Goal: Transaction & Acquisition: Purchase product/service

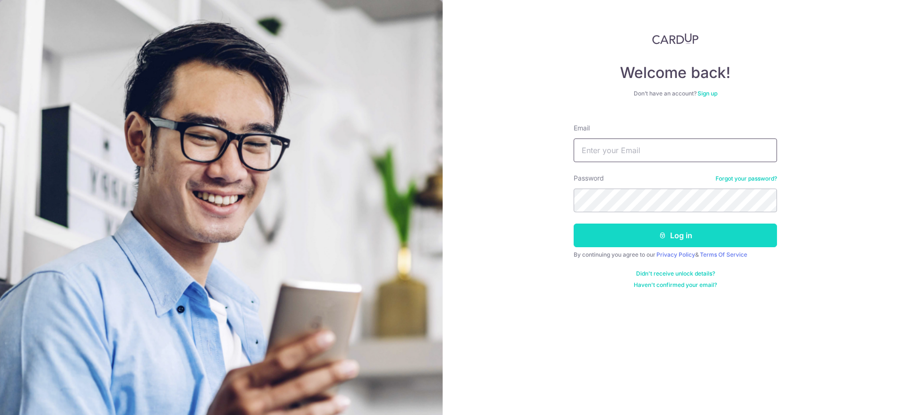
type input "[EMAIL_ADDRESS][DOMAIN_NAME]"
click at [652, 231] on button "Log in" at bounding box center [674, 236] width 203 height 24
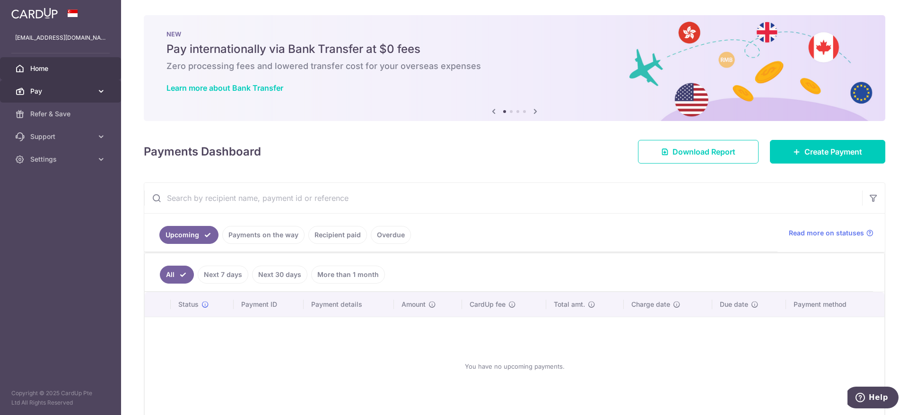
click at [99, 88] on icon at bounding box center [100, 91] width 9 height 9
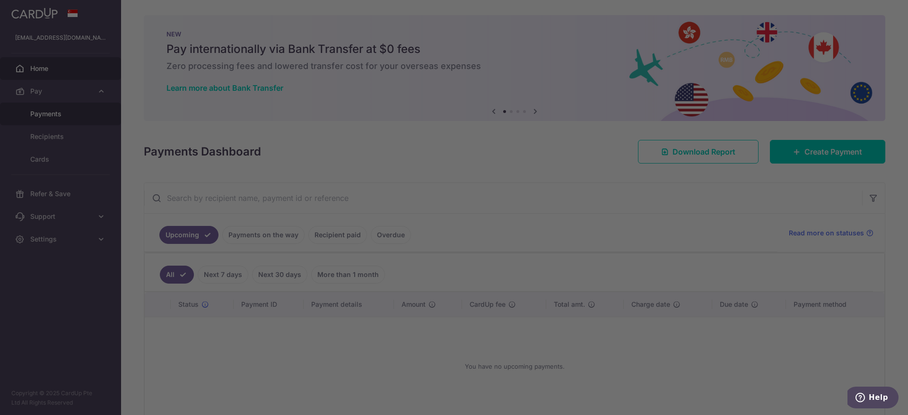
click at [64, 116] on div at bounding box center [458, 209] width 917 height 419
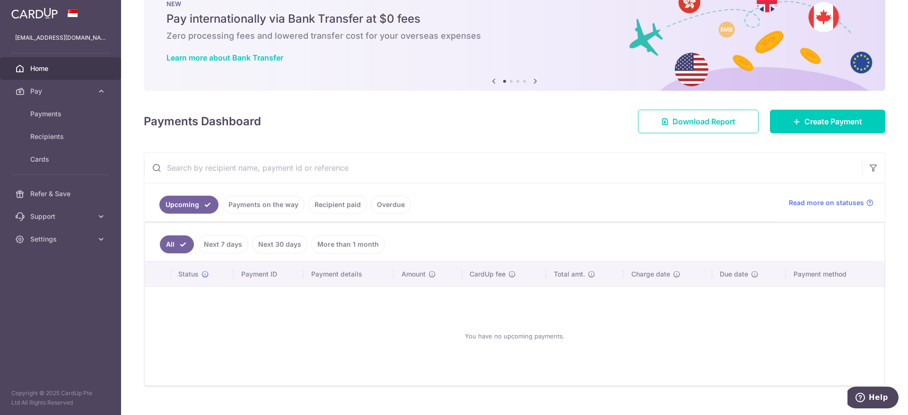
scroll to position [47, 0]
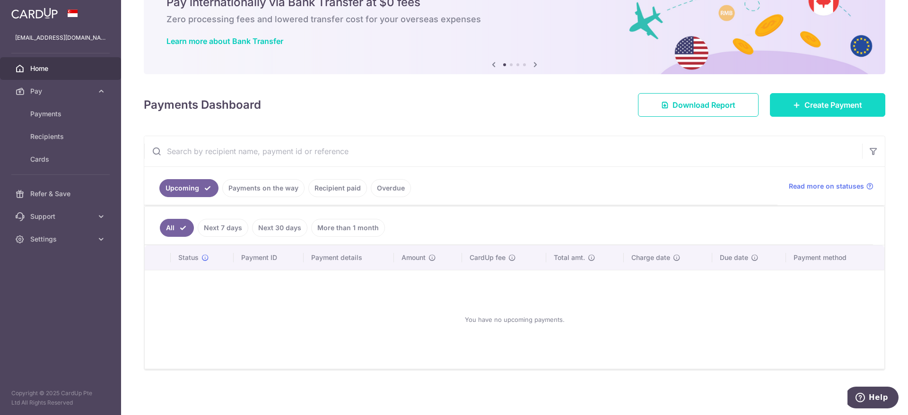
click at [788, 109] on link "Create Payment" at bounding box center [827, 105] width 115 height 24
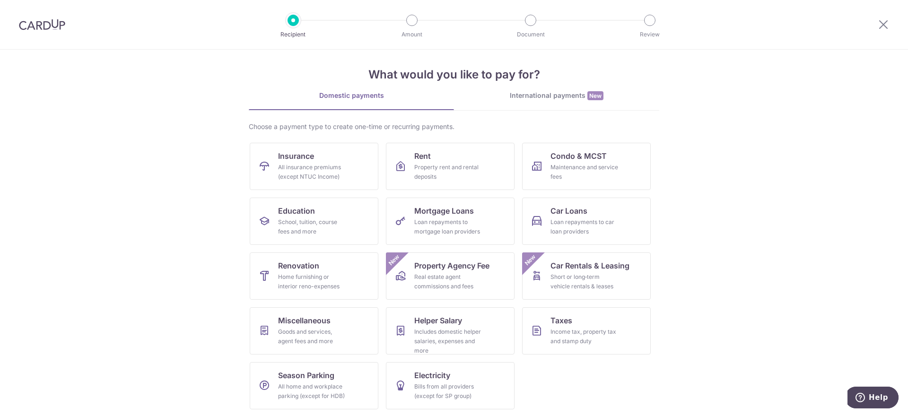
scroll to position [8, 0]
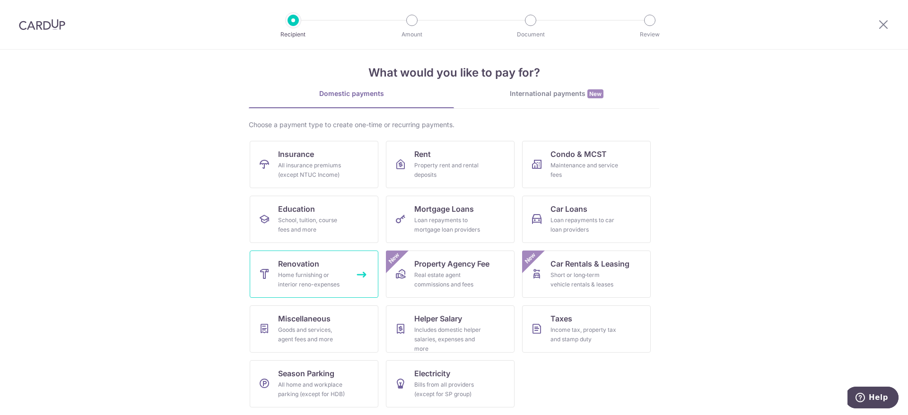
click at [317, 274] on div "Home furnishing or interior reno-expenses" at bounding box center [312, 279] width 68 height 19
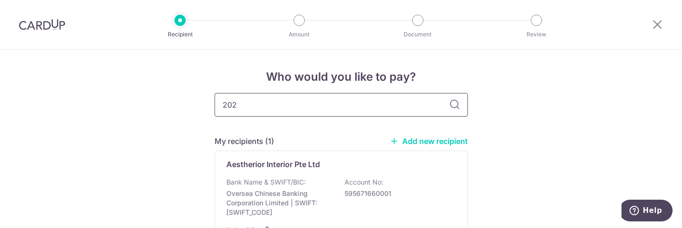
type input "2022"
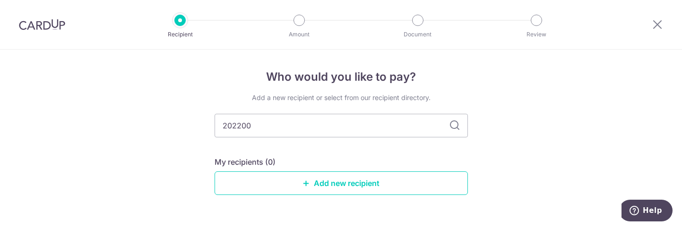
type input "2022000"
type input "202200015D"
drag, startPoint x: 455, startPoint y: 121, endPoint x: 450, endPoint y: 128, distance: 8.1
click at [451, 127] on icon at bounding box center [454, 125] width 11 height 11
click at [450, 125] on icon at bounding box center [454, 125] width 11 height 11
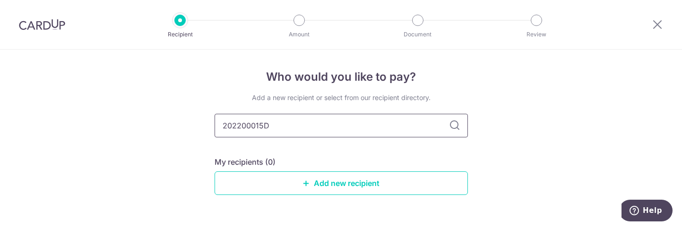
drag, startPoint x: 292, startPoint y: 129, endPoint x: 126, endPoint y: 123, distance: 166.0
click at [126, 123] on div "Who would you like to pay? Add a new recipient or select from our recipient dir…" at bounding box center [341, 152] width 682 height 205
type input "vici design"
click at [444, 126] on input "vici design" at bounding box center [341, 126] width 253 height 24
click at [454, 124] on icon at bounding box center [454, 125] width 11 height 11
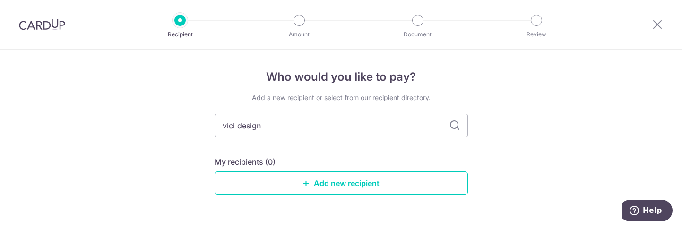
click at [450, 124] on icon at bounding box center [454, 125] width 11 height 11
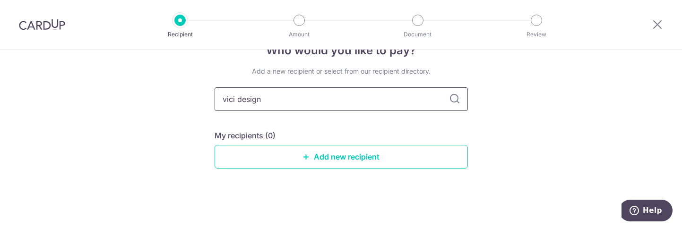
drag, startPoint x: 279, startPoint y: 103, endPoint x: 158, endPoint y: 91, distance: 122.1
click at [158, 91] on div "Who would you like to pay? Add a new recipient or select from our recipient dir…" at bounding box center [341, 125] width 682 height 205
click at [303, 155] on icon at bounding box center [307, 157] width 8 height 8
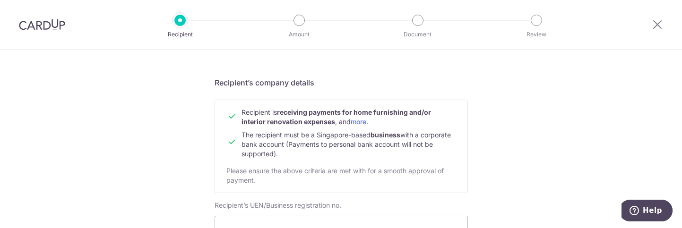
scroll to position [142, 0]
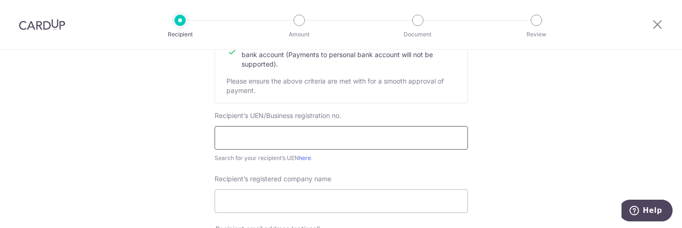
click at [314, 136] on input "text" at bounding box center [341, 138] width 253 height 24
type input "202200015D"
click at [284, 204] on input "Recipient’s registered company name" at bounding box center [341, 202] width 253 height 24
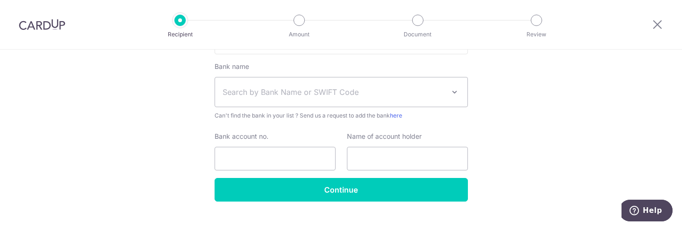
scroll to position [547, 0]
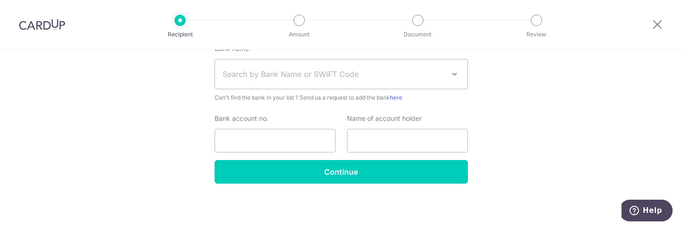
type input "Vici Design and Build Pte Ltd"
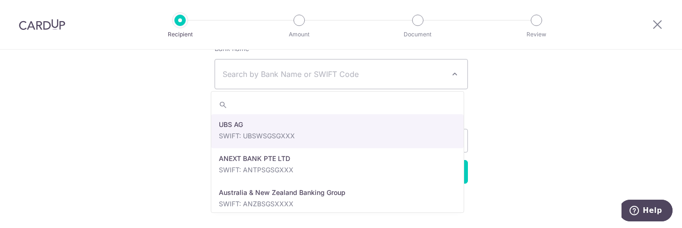
click at [337, 79] on span "Search by Bank Name or SWIFT Code" at bounding box center [334, 74] width 222 height 11
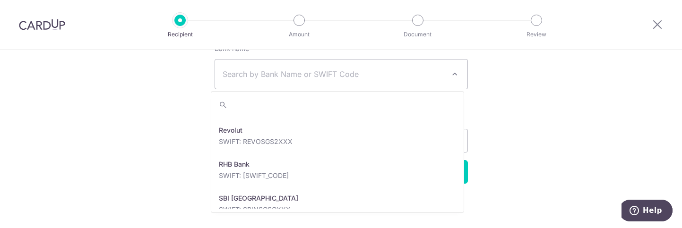
scroll to position [1655, 0]
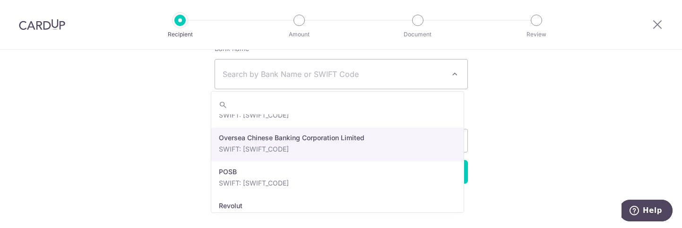
select select "12"
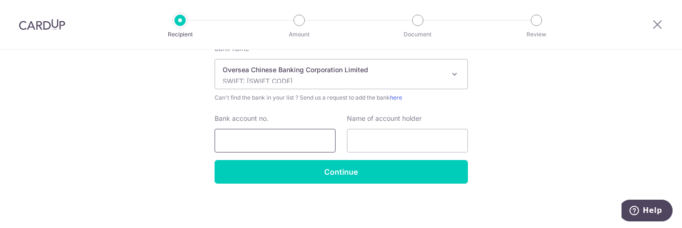
click at [302, 147] on input "Bank account no." at bounding box center [275, 141] width 121 height 24
type input "601861545001"
click at [377, 146] on input "text" at bounding box center [407, 141] width 121 height 24
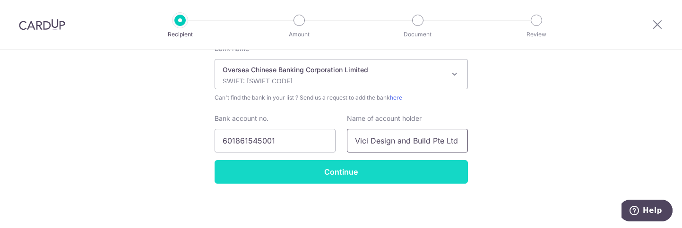
type input "Vici Design and Build Pte Ltd"
click at [348, 175] on input "Continue" at bounding box center [341, 172] width 253 height 24
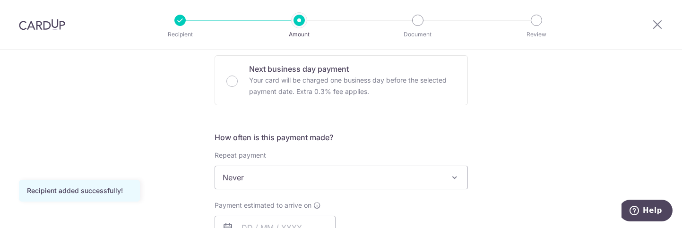
scroll to position [355, 0]
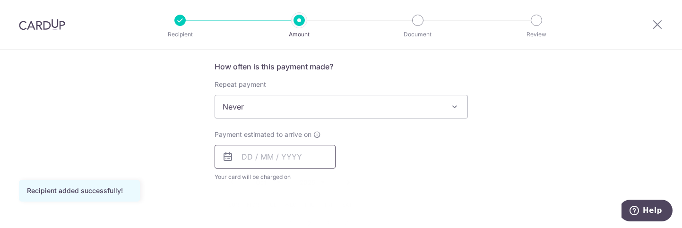
click at [283, 158] on input "text" at bounding box center [275, 157] width 121 height 24
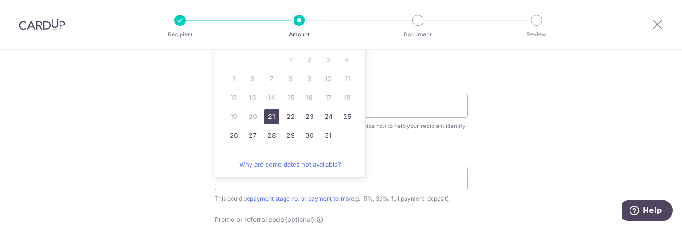
scroll to position [496, 0]
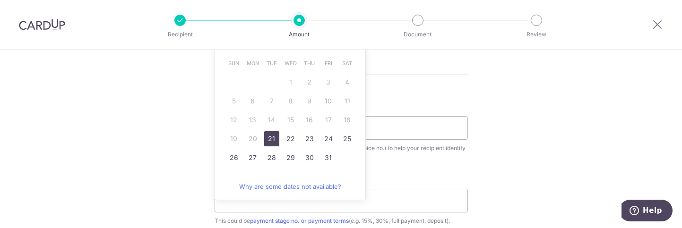
click at [265, 141] on link "21" at bounding box center [271, 138] width 15 height 15
type input "[DATE]"
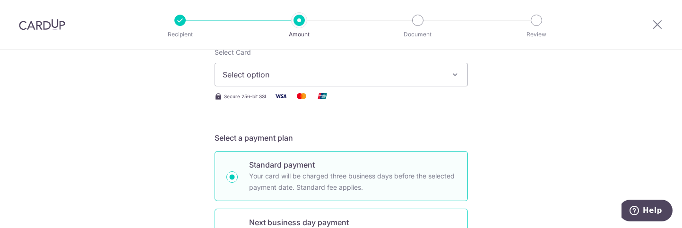
scroll to position [69, 0]
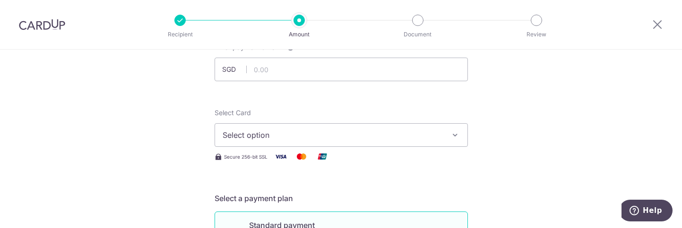
click at [451, 135] on icon "button" at bounding box center [455, 134] width 9 height 9
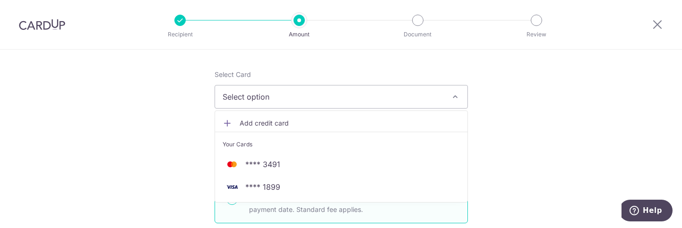
scroll to position [140, 0]
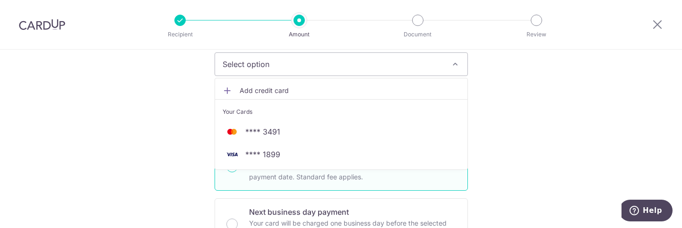
click at [225, 90] on icon at bounding box center [227, 90] width 9 height 9
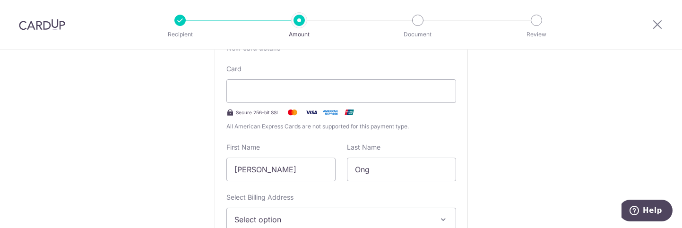
scroll to position [282, 0]
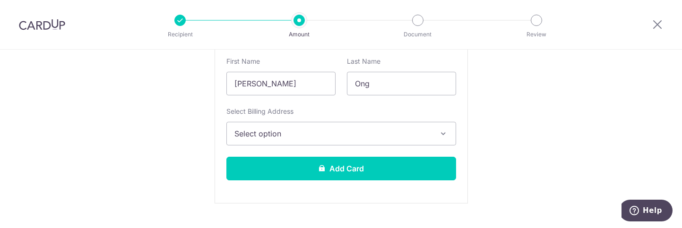
click at [341, 131] on span "Select option" at bounding box center [332, 133] width 197 height 11
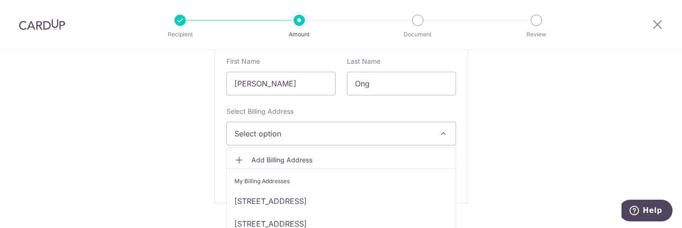
scroll to position [353, 0]
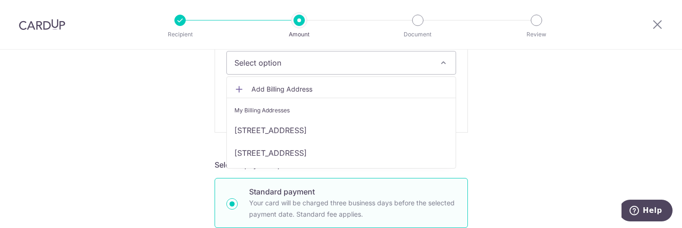
click at [239, 87] on icon at bounding box center [238, 89] width 9 height 9
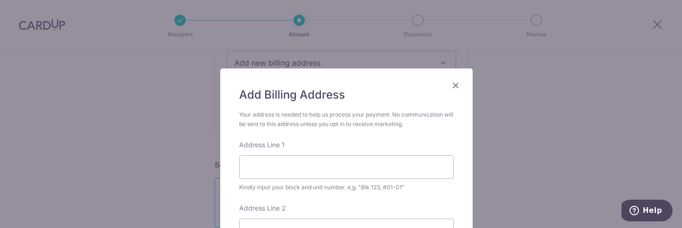
scroll to position [142, 0]
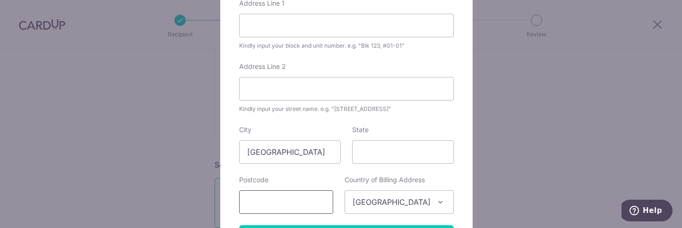
click at [295, 197] on input "text" at bounding box center [286, 203] width 94 height 24
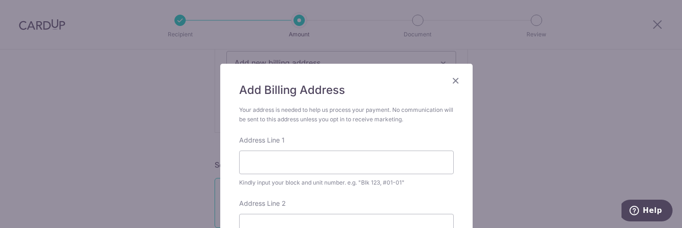
scroll to position [0, 0]
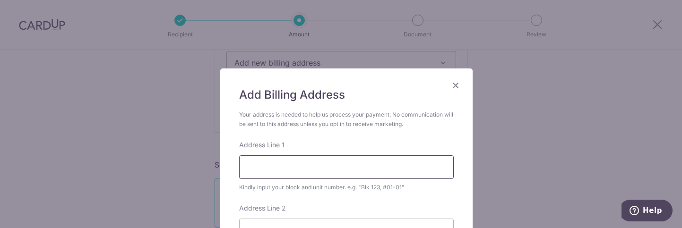
type input "677624"
click at [300, 166] on input "Address Line 1" at bounding box center [346, 168] width 215 height 24
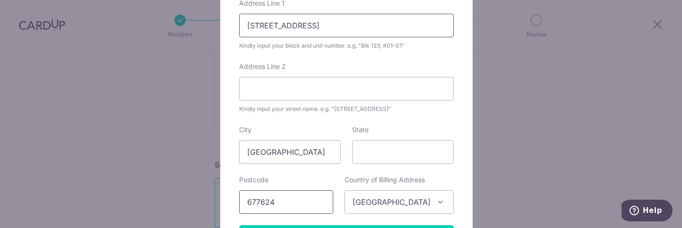
scroll to position [250, 0]
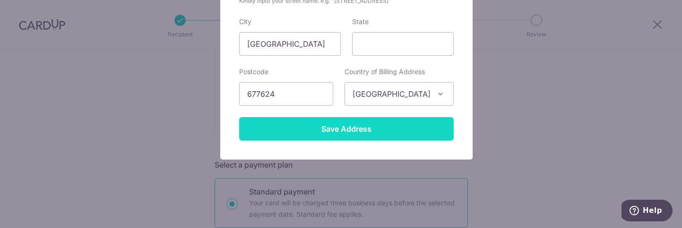
type input "08 Dairy Farm Lane #06-18"
click at [324, 130] on input "Save Address" at bounding box center [346, 129] width 215 height 24
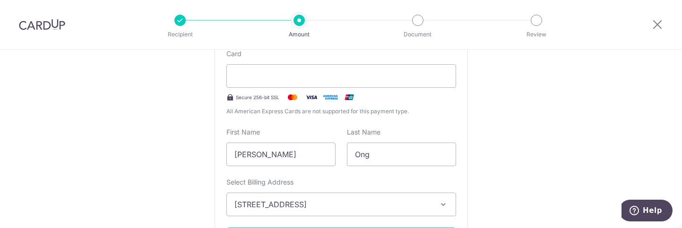
scroll to position [282, 0]
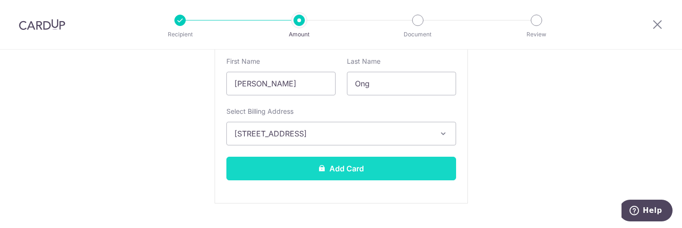
click at [356, 168] on button "Add Card" at bounding box center [341, 169] width 230 height 24
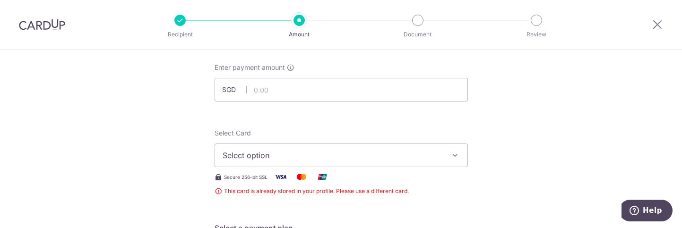
scroll to position [71, 0]
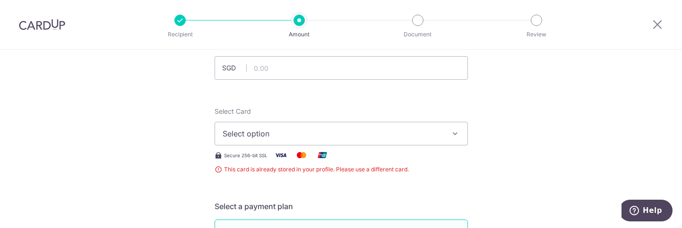
click at [451, 134] on icon "button" at bounding box center [455, 133] width 9 height 9
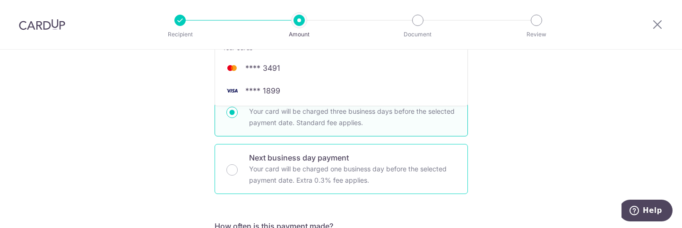
scroll to position [213, 0]
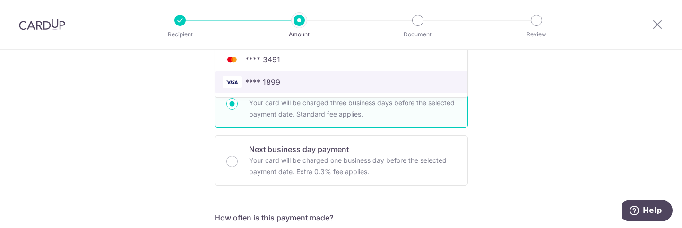
drag, startPoint x: 271, startPoint y: 86, endPoint x: 291, endPoint y: 89, distance: 20.6
click at [271, 86] on span "**** 1899" at bounding box center [262, 82] width 35 height 11
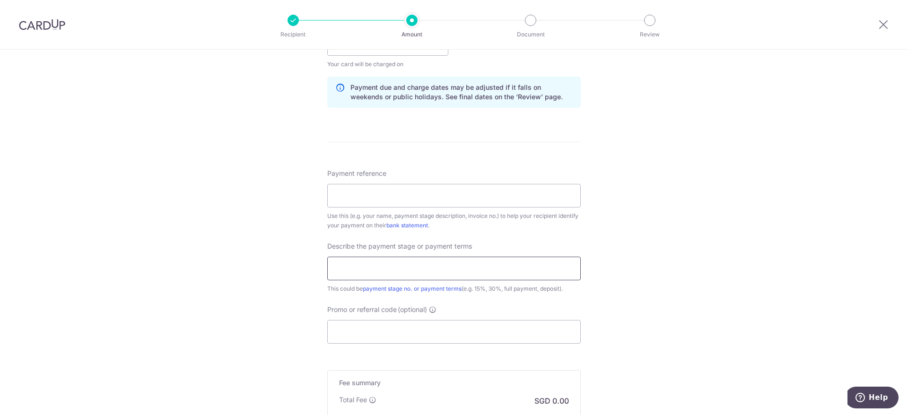
scroll to position [496, 0]
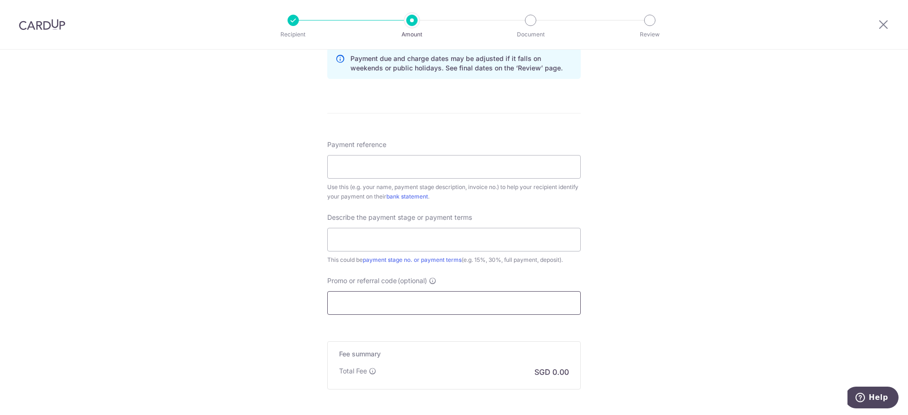
click at [390, 228] on input "Promo or referral code (optional)" at bounding box center [453, 303] width 253 height 24
paste input "3HOME25R"
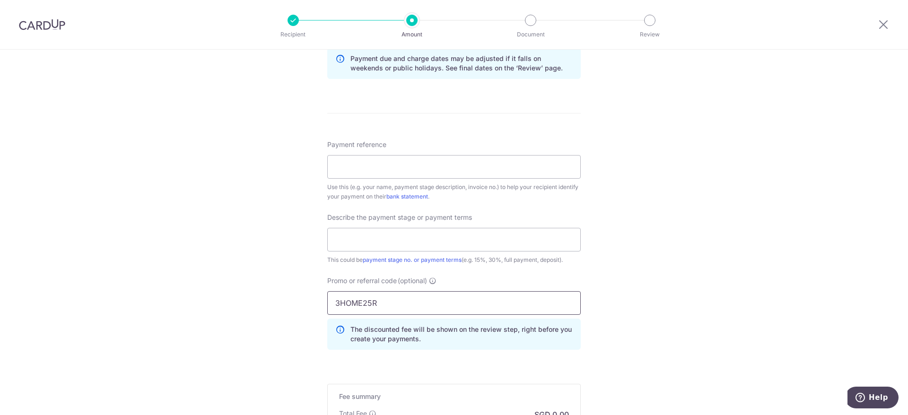
type input "3HOME25R"
click at [605, 228] on div "Tell us more about your payment Enter payment amount SGD This card is already s…" at bounding box center [454, 53] width 908 height 1000
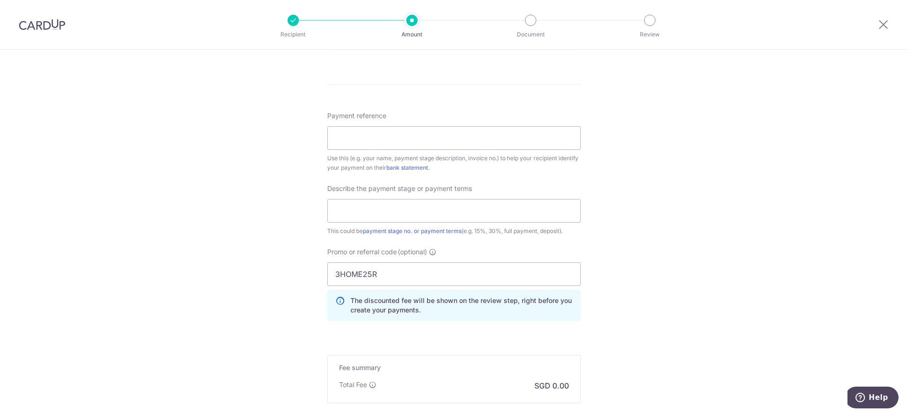
scroll to position [422, 0]
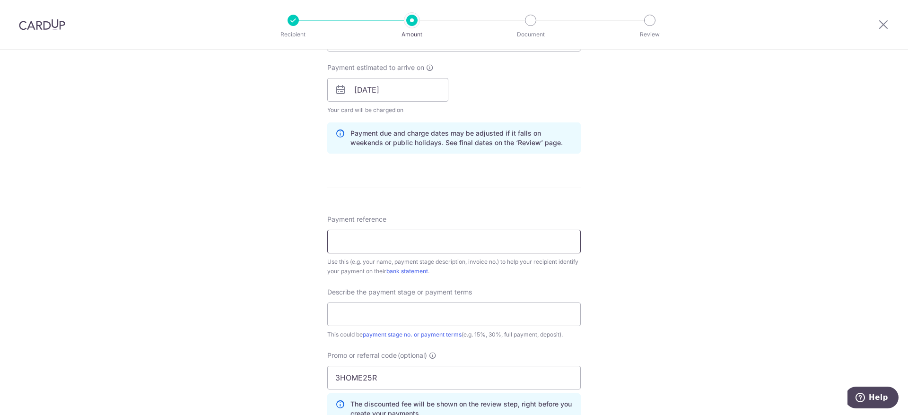
click at [413, 228] on input "Payment reference" at bounding box center [453, 242] width 253 height 24
type input "10% Deposit"
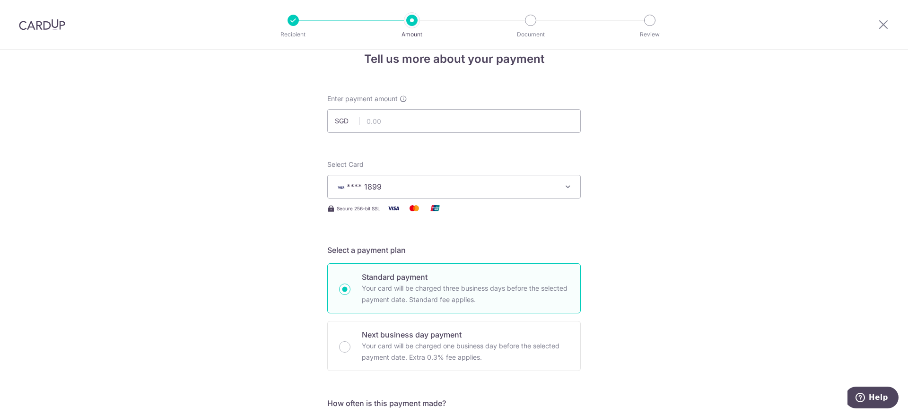
scroll to position [0, 0]
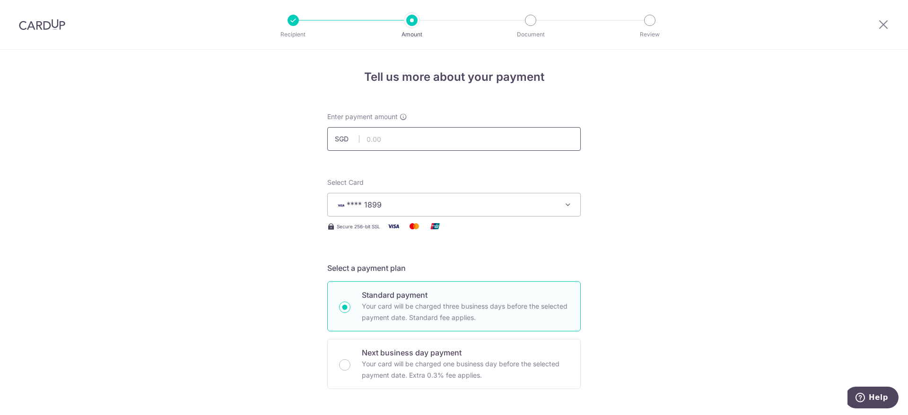
click at [415, 139] on input "text" at bounding box center [453, 139] width 253 height 24
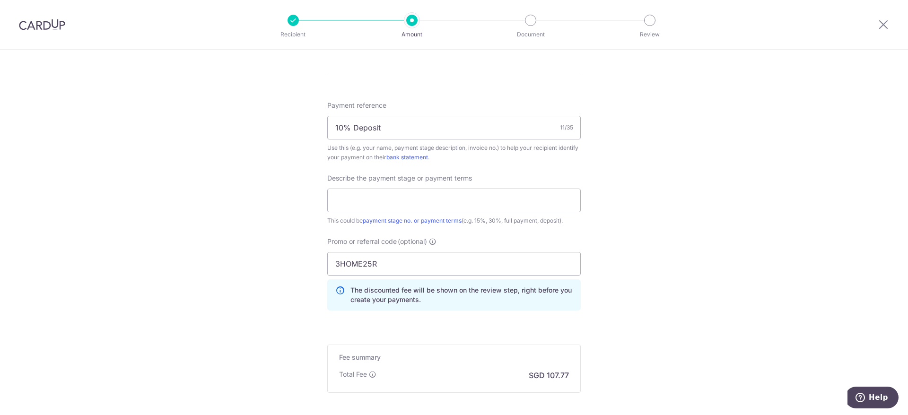
scroll to position [567, 0]
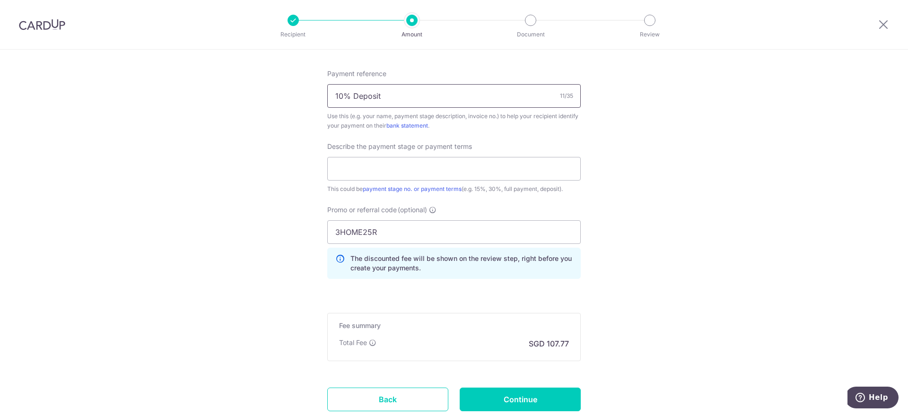
type input "4,145.00"
drag, startPoint x: 390, startPoint y: 99, endPoint x: 301, endPoint y: 97, distance: 88.9
click at [338, 171] on input "text" at bounding box center [453, 169] width 253 height 24
paste input "10% Deposit"
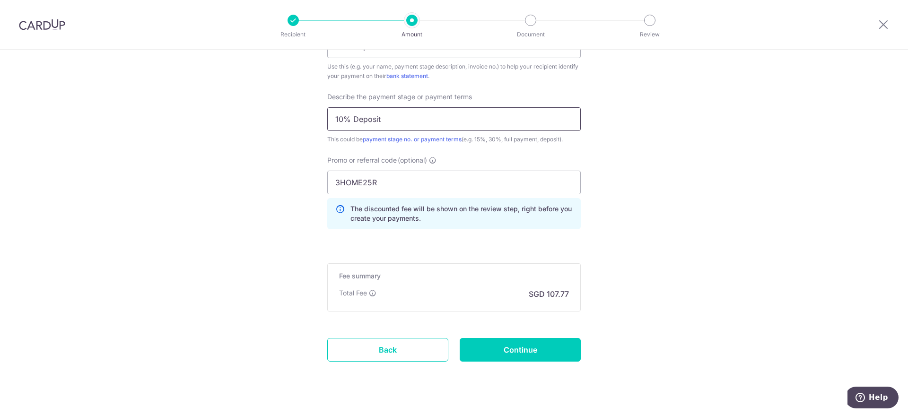
scroll to position [634, 0]
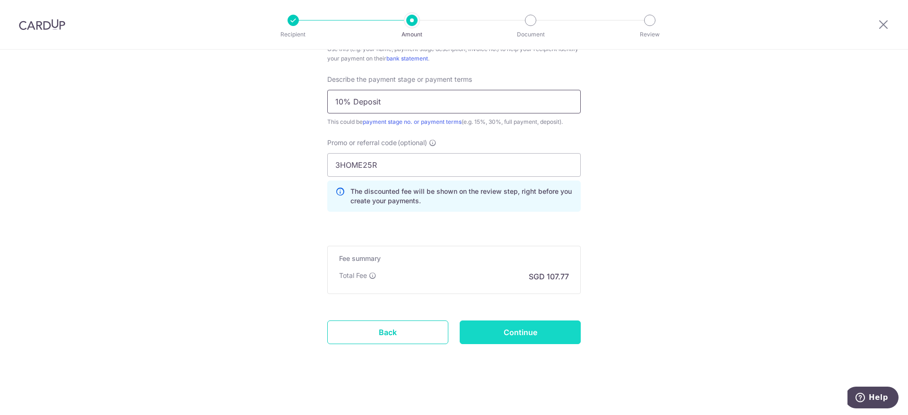
type input "10% Deposit"
click at [501, 228] on input "Continue" at bounding box center [519, 333] width 121 height 24
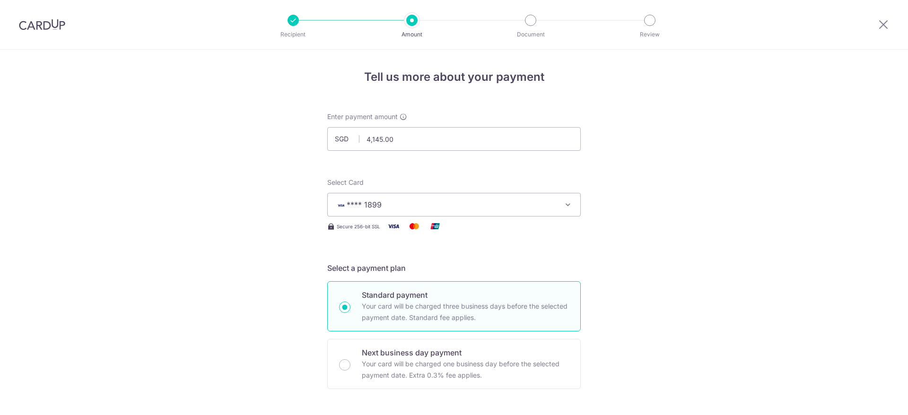
scroll to position [629, 0]
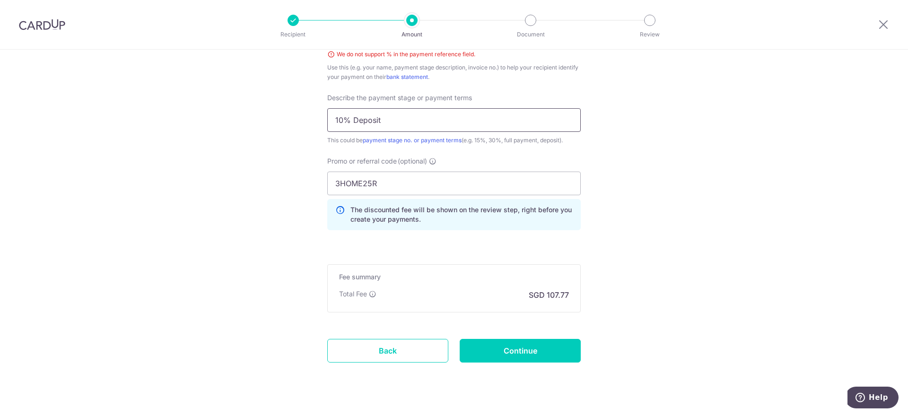
click at [348, 122] on input "10% Deposit" at bounding box center [453, 120] width 253 height 24
click at [388, 119] on input "10 Deposit" at bounding box center [453, 120] width 253 height 24
type input "10%"
click at [496, 346] on input "Continue" at bounding box center [519, 351] width 121 height 24
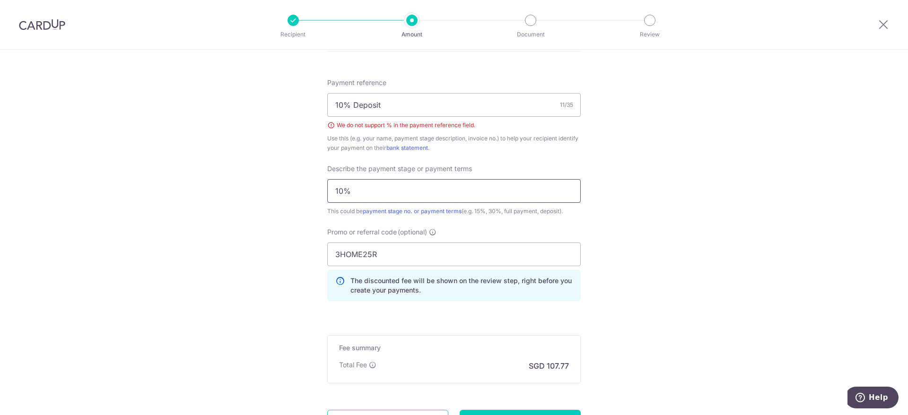
click at [355, 186] on input "10%" at bounding box center [453, 191] width 253 height 24
type input "1"
click at [382, 104] on input "10% Deposit" at bounding box center [453, 105] width 253 height 24
type input "10 Deposit"
click at [389, 191] on input "text" at bounding box center [453, 191] width 253 height 24
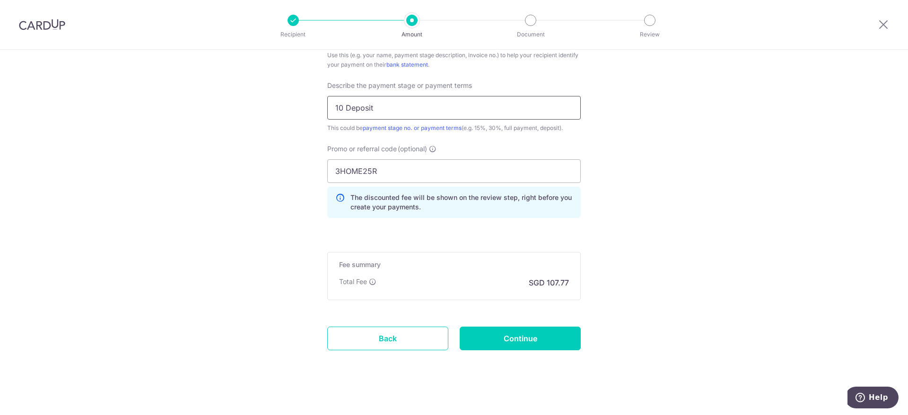
scroll to position [648, 0]
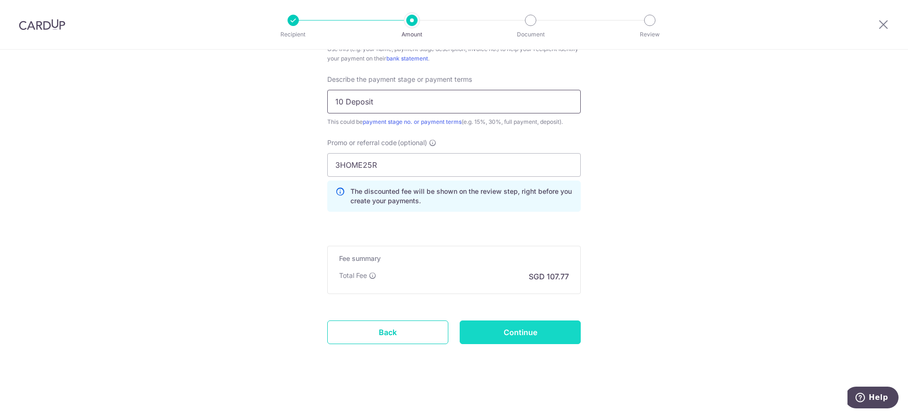
type input "10 Deposit"
click at [493, 329] on input "Continue" at bounding box center [519, 333] width 121 height 24
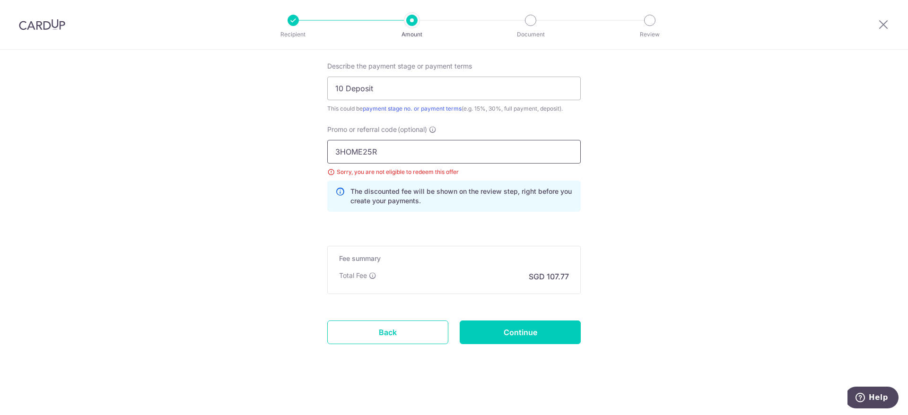
drag, startPoint x: 409, startPoint y: 157, endPoint x: 311, endPoint y: 155, distance: 98.4
paste input "REC185"
type input "REC185"
click at [503, 331] on input "Continue" at bounding box center [519, 333] width 121 height 24
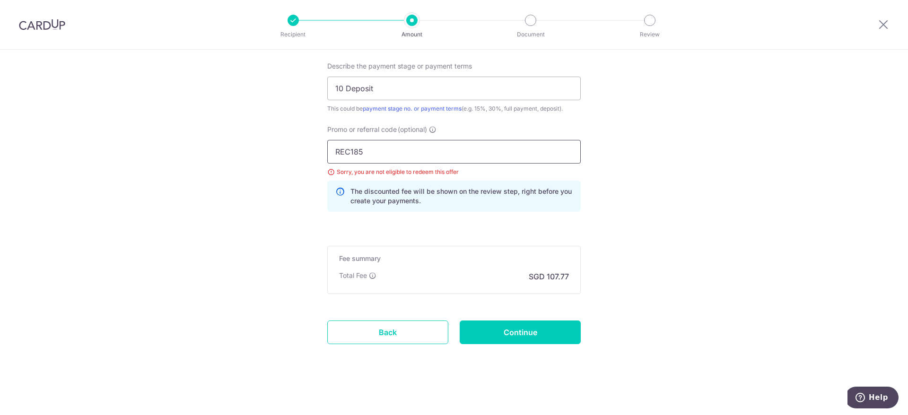
drag, startPoint x: 386, startPoint y: 152, endPoint x: 293, endPoint y: 148, distance: 93.2
paste input "NO25ONE"
type input "RENO25ONE"
click at [497, 331] on input "Continue" at bounding box center [519, 333] width 121 height 24
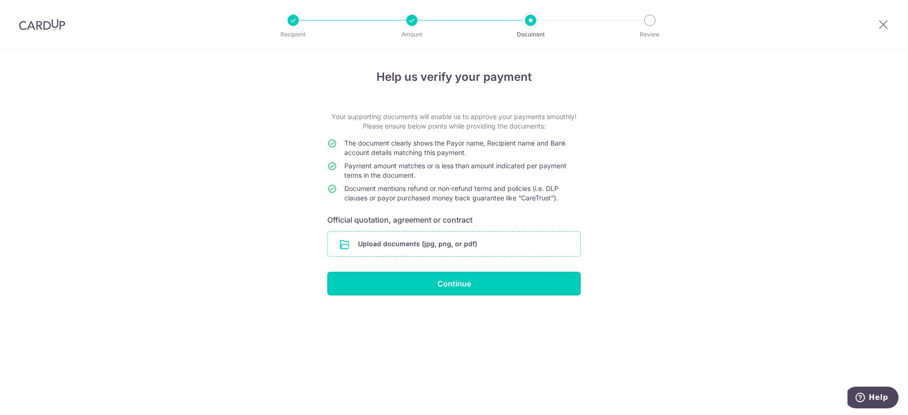
click at [469, 241] on input "file" at bounding box center [454, 244] width 252 height 25
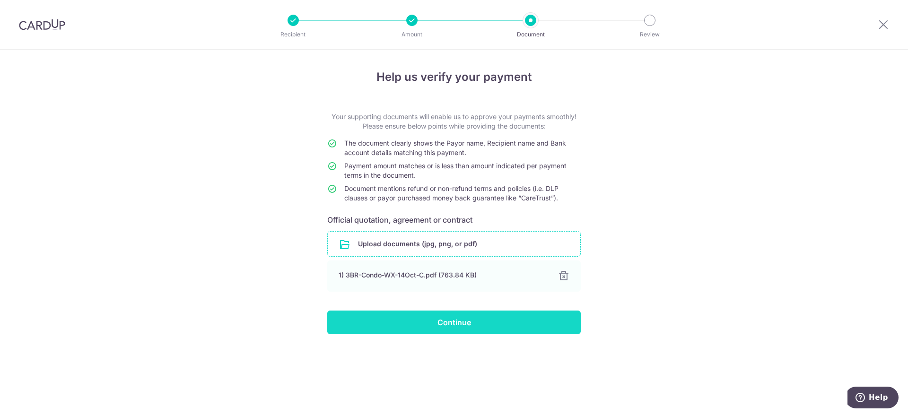
click at [445, 321] on input "Continue" at bounding box center [453, 323] width 253 height 24
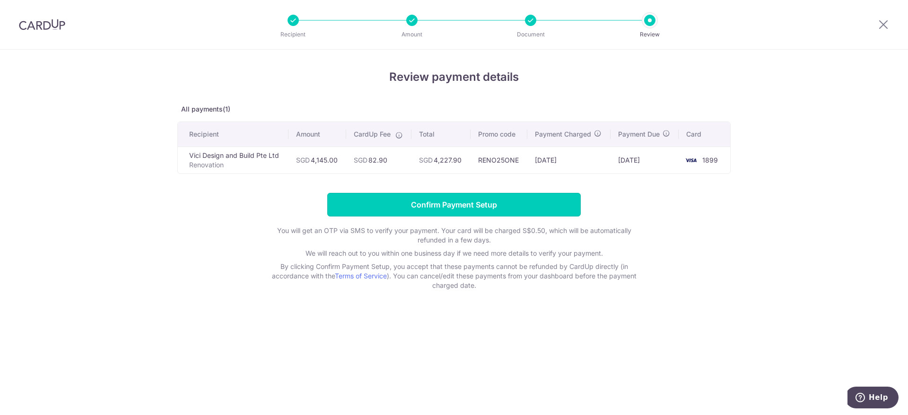
click at [403, 207] on input "Confirm Payment Setup" at bounding box center [453, 205] width 253 height 24
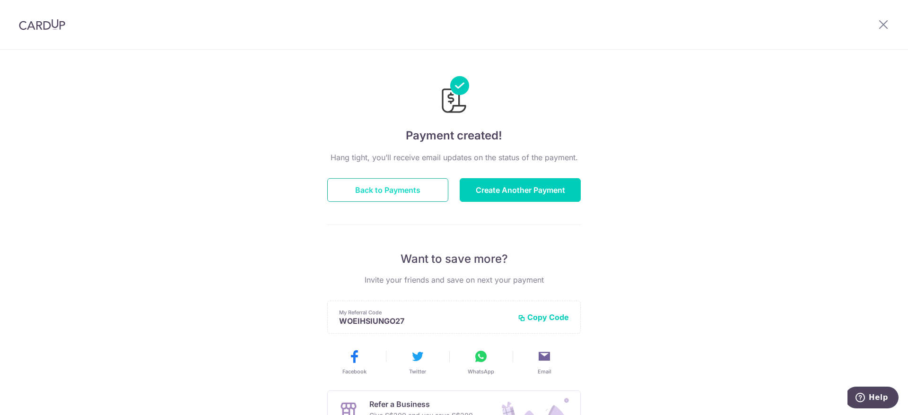
click at [372, 189] on button "Back to Payments" at bounding box center [387, 190] width 121 height 24
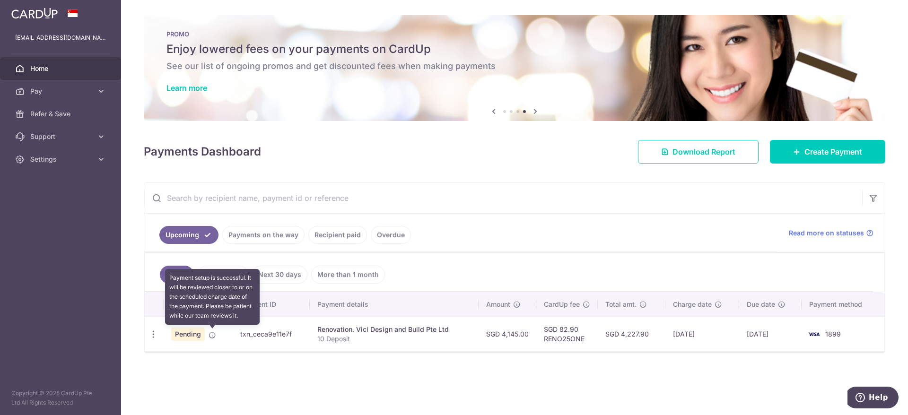
click at [213, 334] on icon at bounding box center [212, 335] width 8 height 8
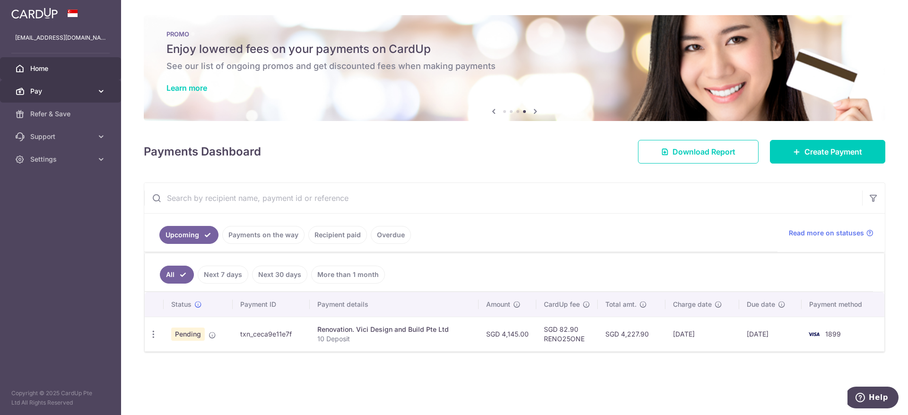
click at [86, 92] on span "Pay" at bounding box center [61, 91] width 62 height 9
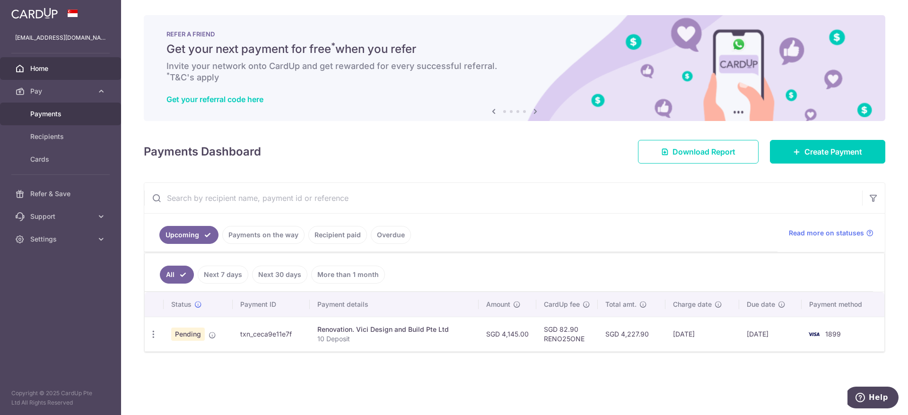
click at [69, 115] on span "Payments" at bounding box center [61, 113] width 62 height 9
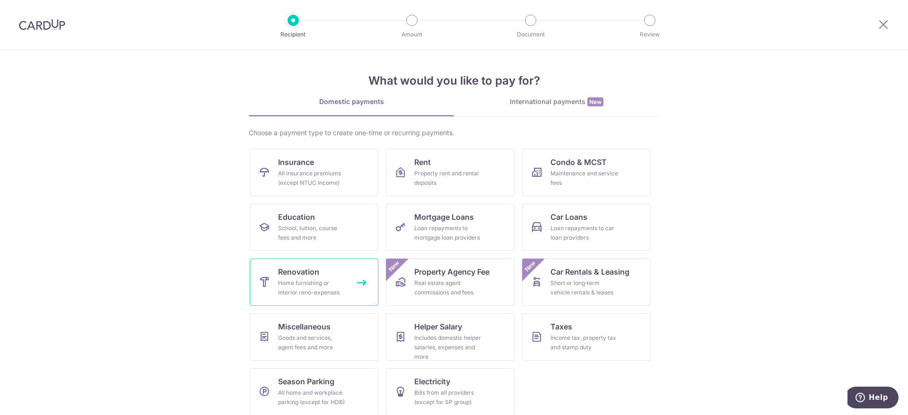
click at [321, 272] on link "Renovation Home furnishing or interior reno-expenses" at bounding box center [314, 282] width 129 height 47
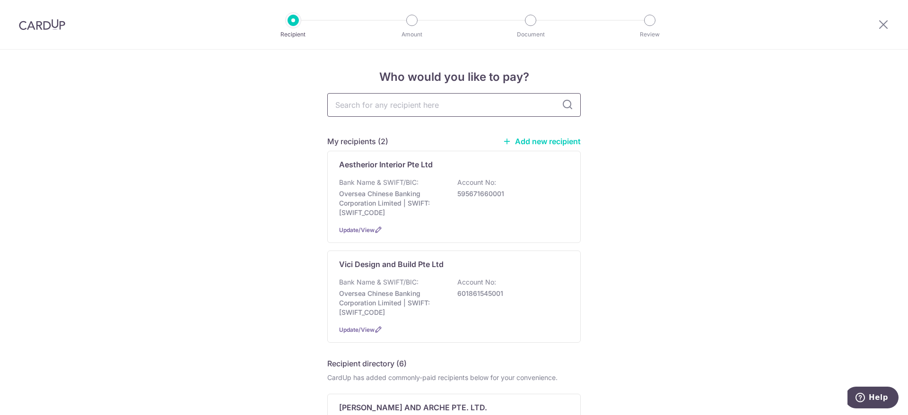
scroll to position [71, 0]
